Goal: Check status: Check status

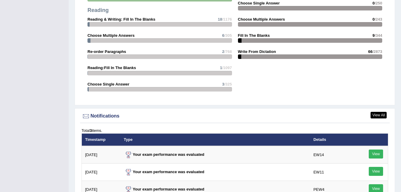
scroll to position [620, 0]
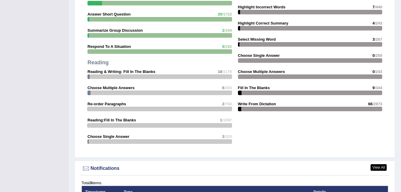
scroll to position [567, 0]
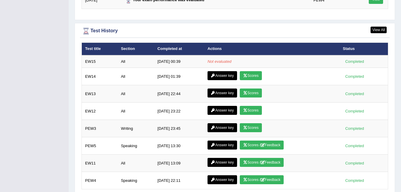
scroll to position [814, 0]
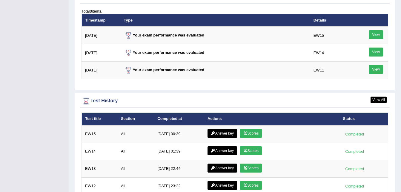
scroll to position [765, 0]
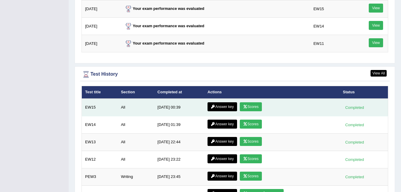
click at [247, 107] on link "Scores" at bounding box center [251, 106] width 22 height 9
click at [226, 106] on link "Answer key" at bounding box center [223, 106] width 30 height 9
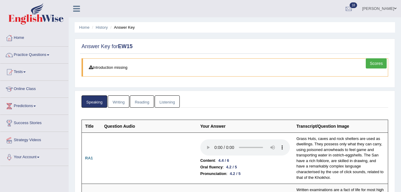
click at [142, 96] on link "Reading" at bounding box center [142, 101] width 24 height 12
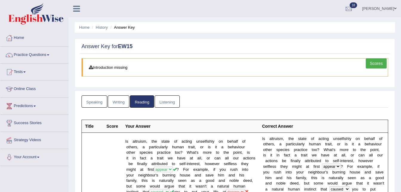
click at [170, 104] on link "Listening" at bounding box center [167, 101] width 25 height 12
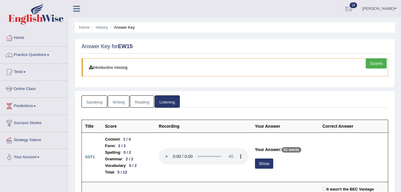
click at [119, 104] on link "Writing" at bounding box center [119, 101] width 22 height 12
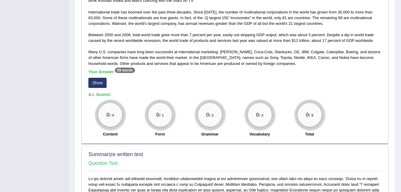
scroll to position [168, 0]
click at [99, 85] on button "Show" at bounding box center [97, 82] width 18 height 10
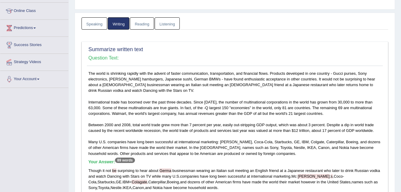
scroll to position [79, 0]
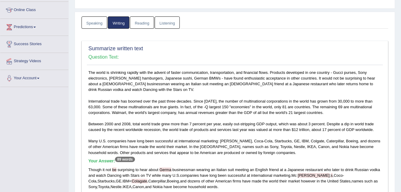
click at [93, 26] on link "Speaking" at bounding box center [95, 22] width 26 height 12
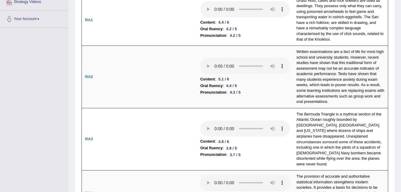
scroll to position [140, 0]
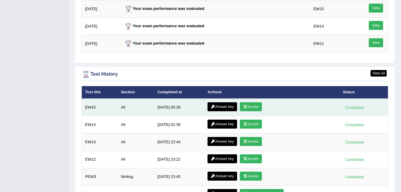
click at [249, 106] on link "Scores" at bounding box center [251, 106] width 22 height 9
